Goal: Task Accomplishment & Management: Use online tool/utility

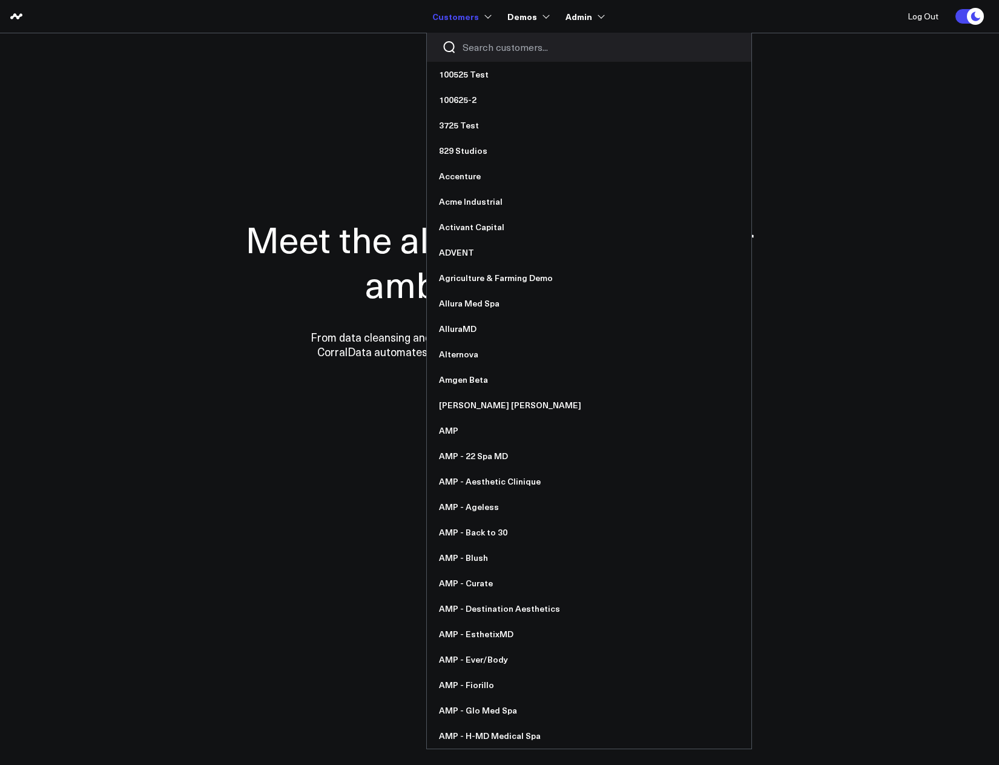
click at [468, 42] on input "Search customers input" at bounding box center [600, 47] width 274 height 13
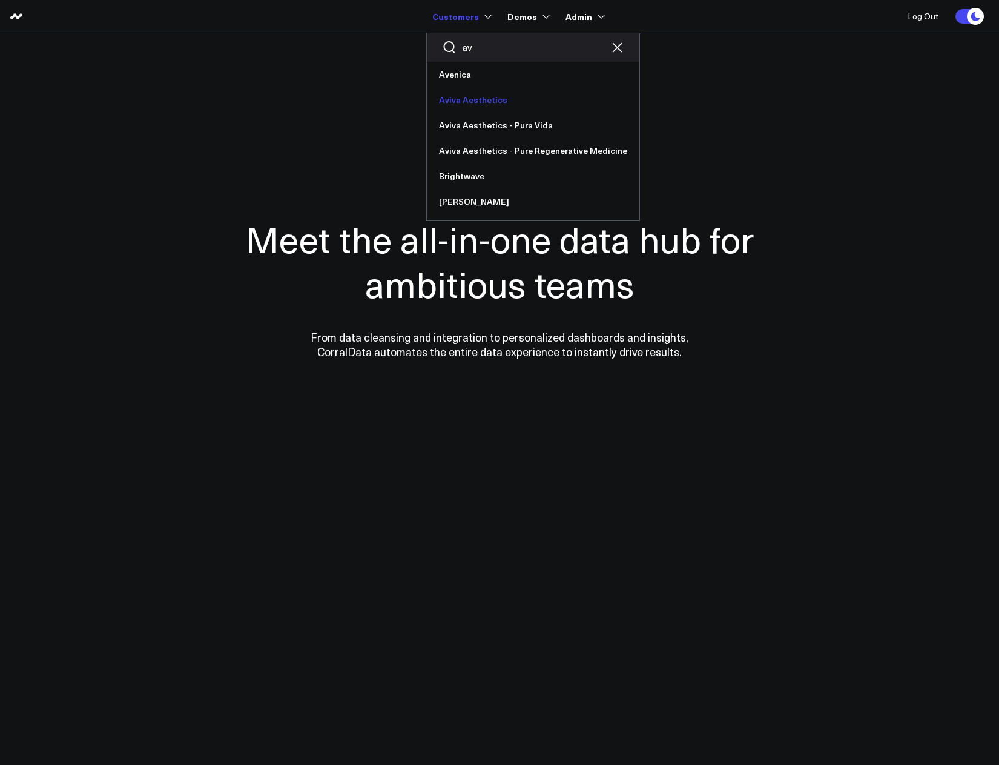
type input "av"
click at [480, 102] on link "Aviva Aesthetics" at bounding box center [533, 99] width 213 height 25
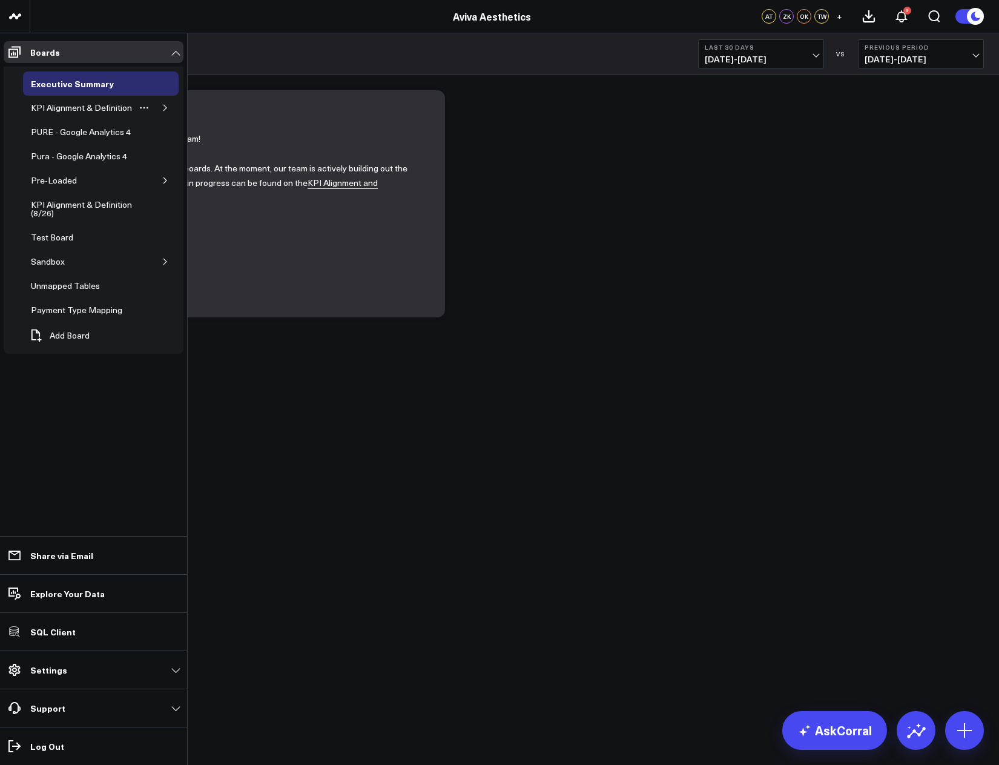
click at [168, 106] on icon "button" at bounding box center [165, 107] width 7 height 7
click at [84, 132] on div "Appointments" at bounding box center [66, 132] width 59 height 15
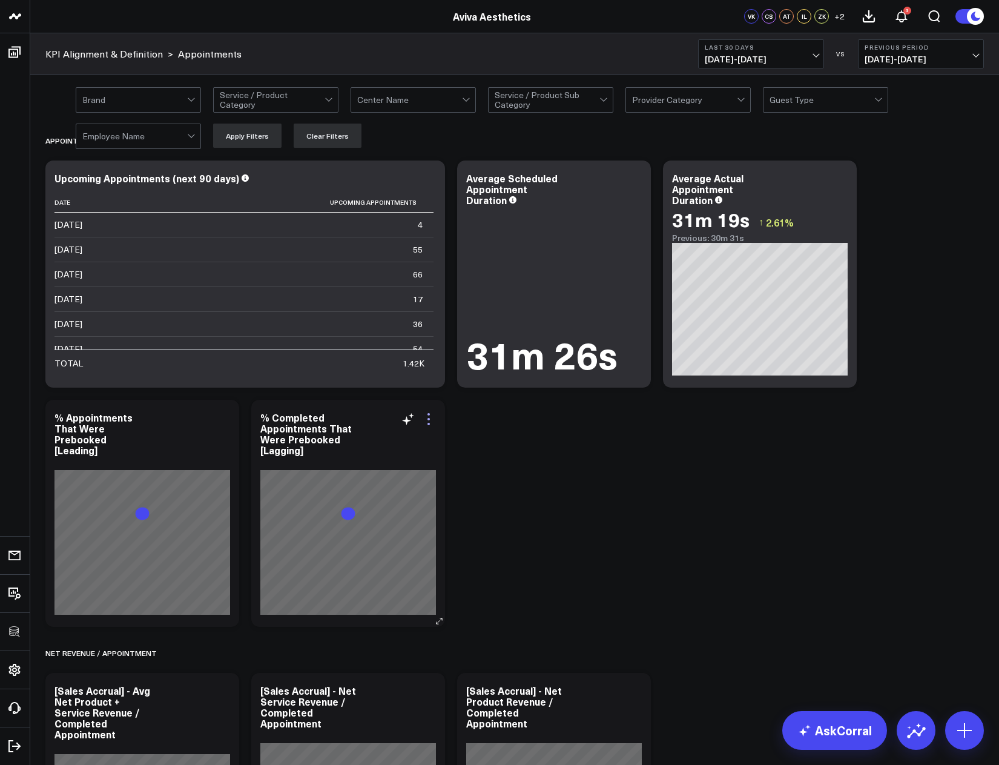
click at [427, 421] on icon at bounding box center [429, 419] width 15 height 15
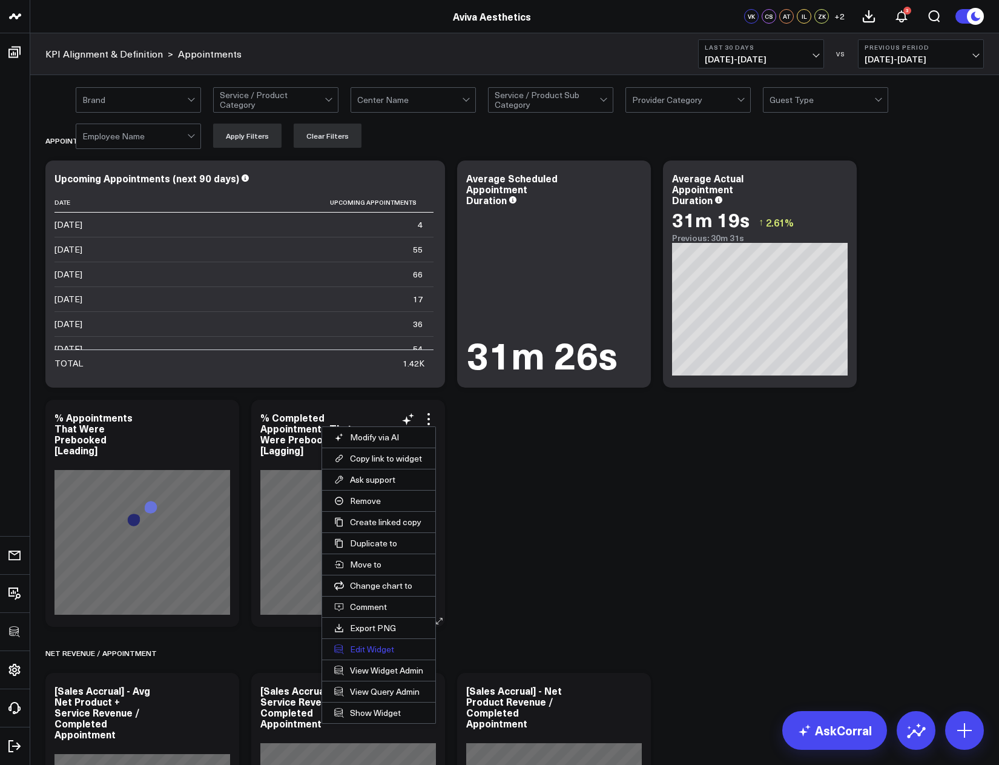
click at [387, 649] on button "Edit Widget" at bounding box center [378, 649] width 113 height 21
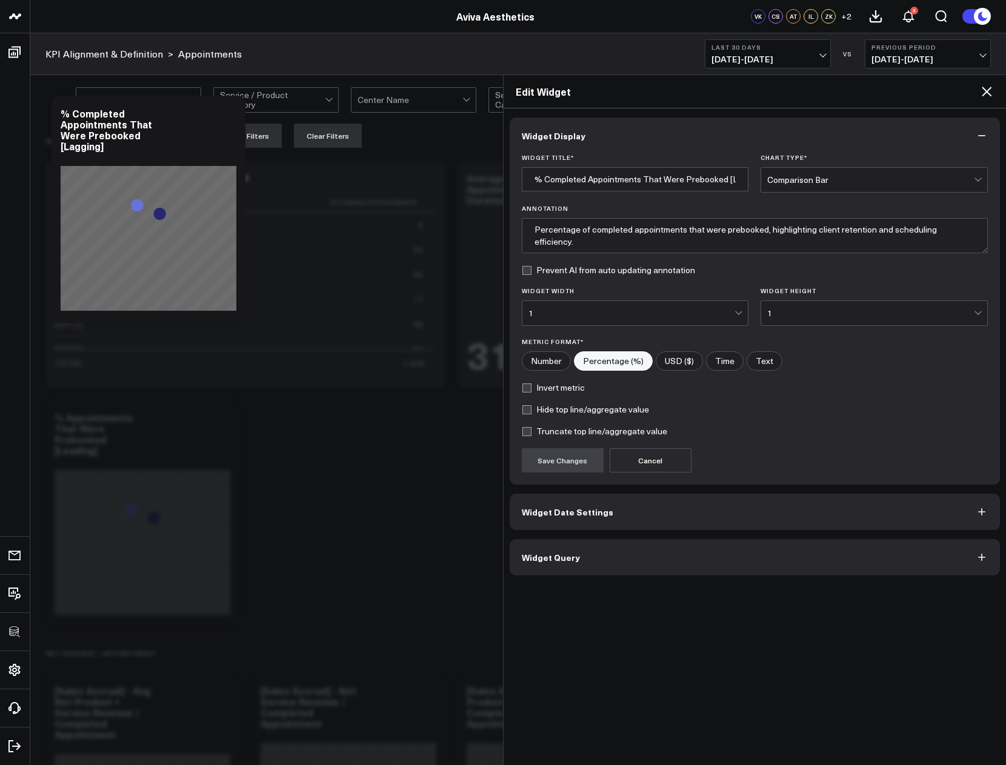
click at [649, 561] on button "Widget Query" at bounding box center [754, 557] width 491 height 36
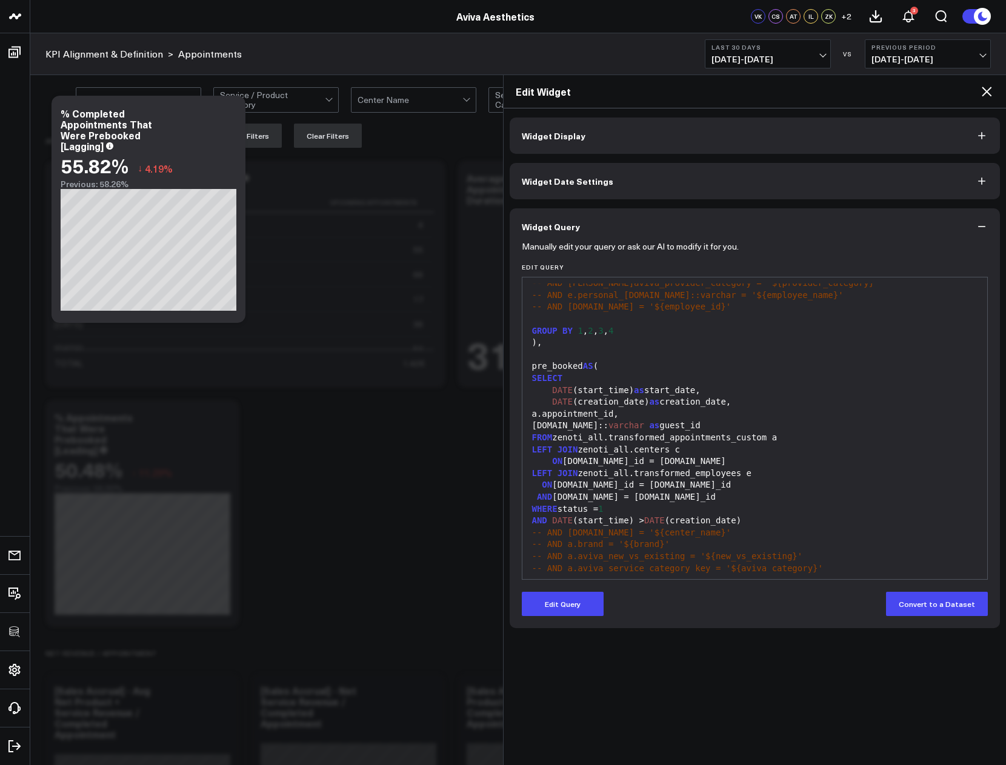
scroll to position [320, 0]
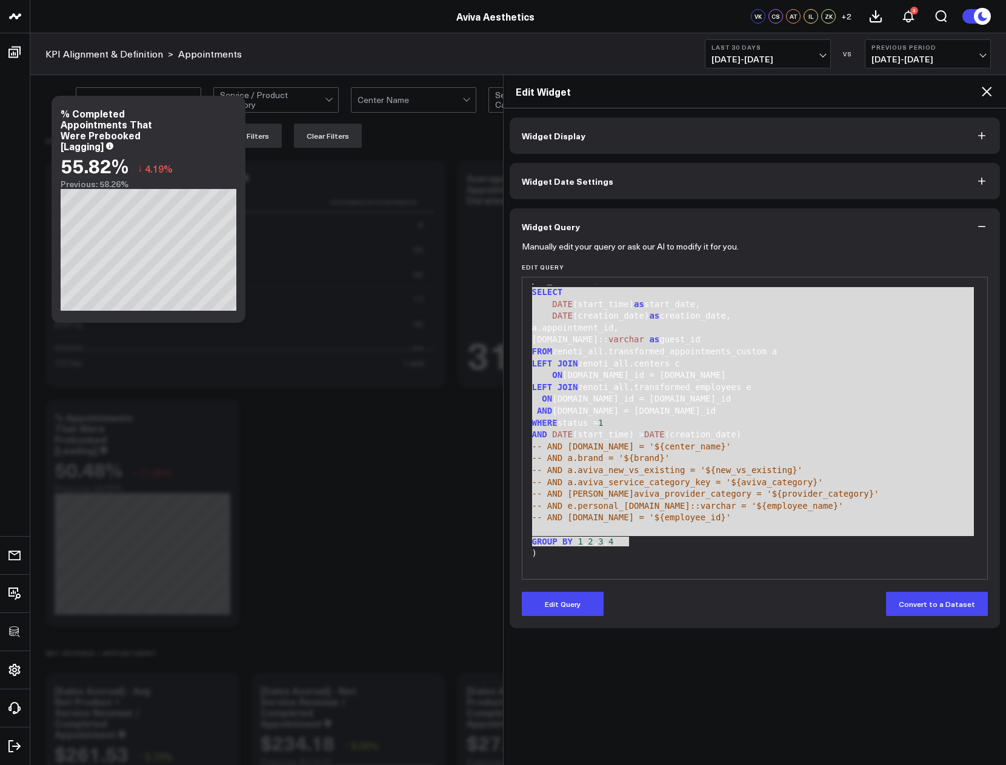
drag, startPoint x: 641, startPoint y: 542, endPoint x: 523, endPoint y: 291, distance: 277.5
click at [523, 291] on div "99 1 2 3 4 5 6 7 8 9 10 11 12 13 14 15 16 17 18 19 20 21 22 23 24 25 26 27 28 2…" at bounding box center [755, 428] width 466 height 303
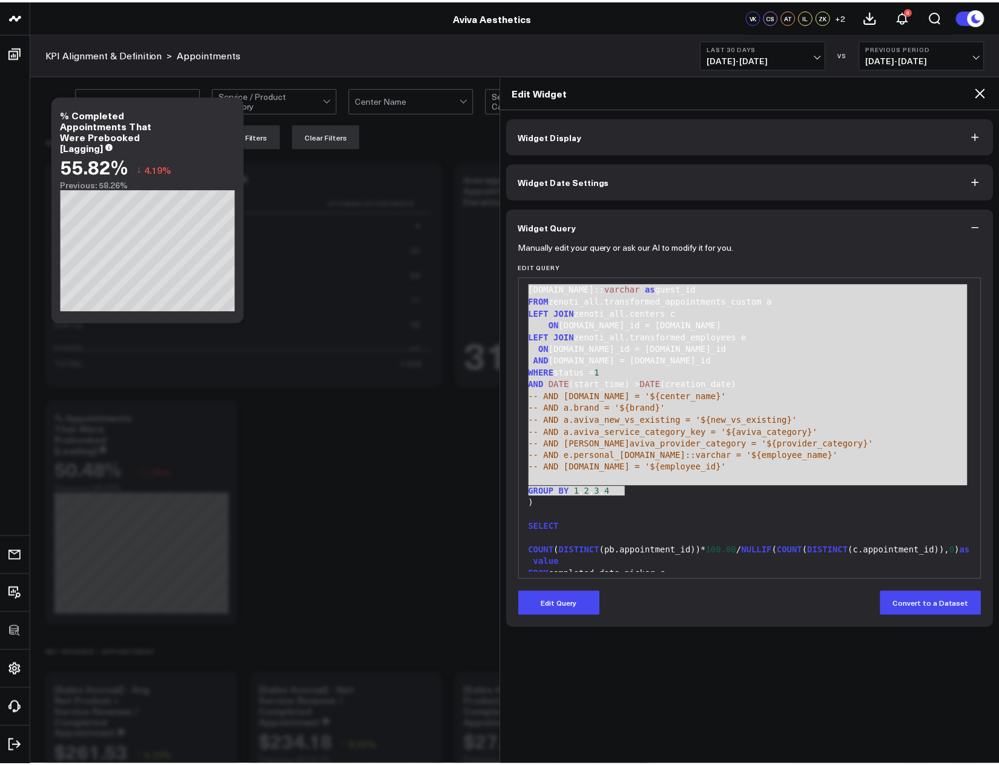
scroll to position [403, 0]
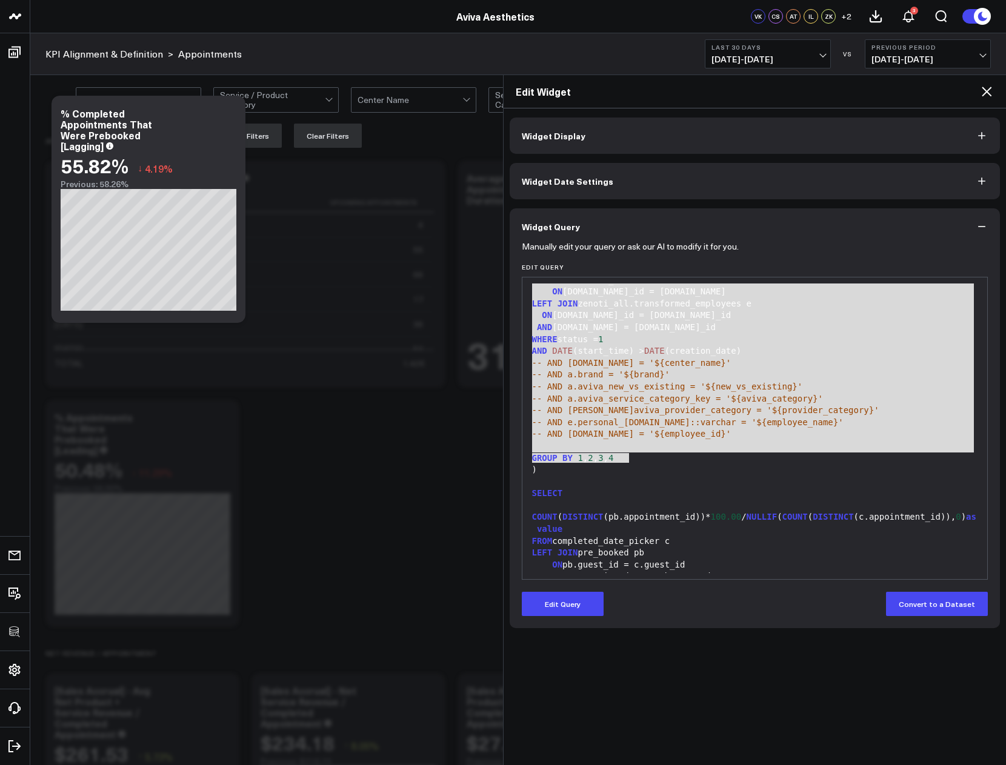
click at [986, 93] on icon at bounding box center [986, 92] width 10 height 10
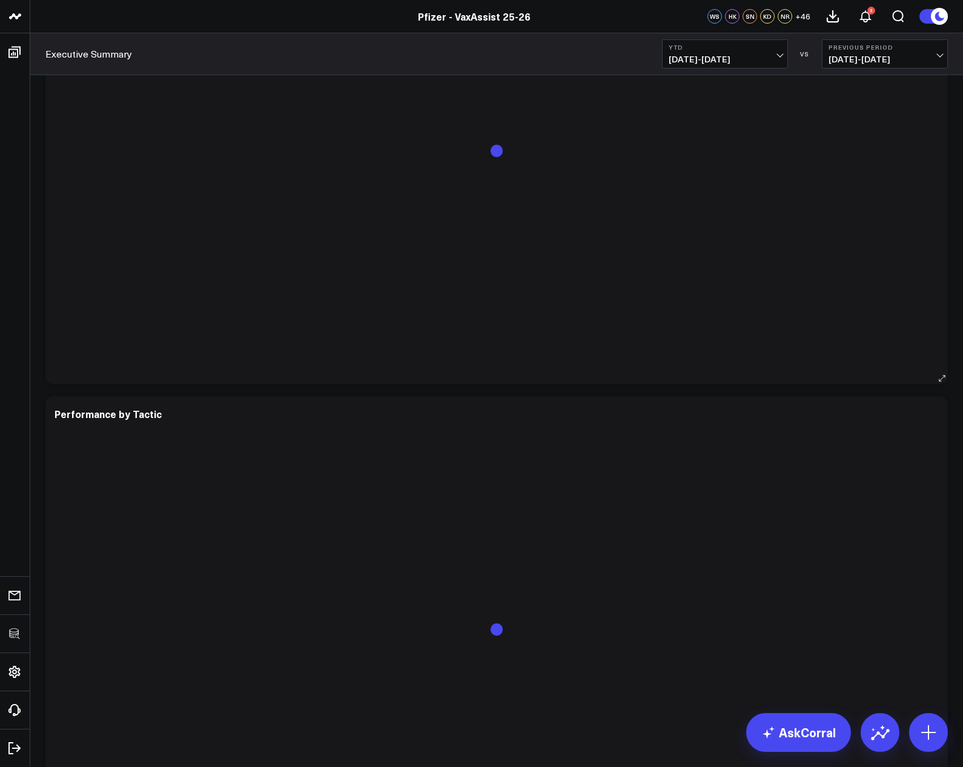
scroll to position [3228, 0]
